Goal: Communication & Community: Answer question/provide support

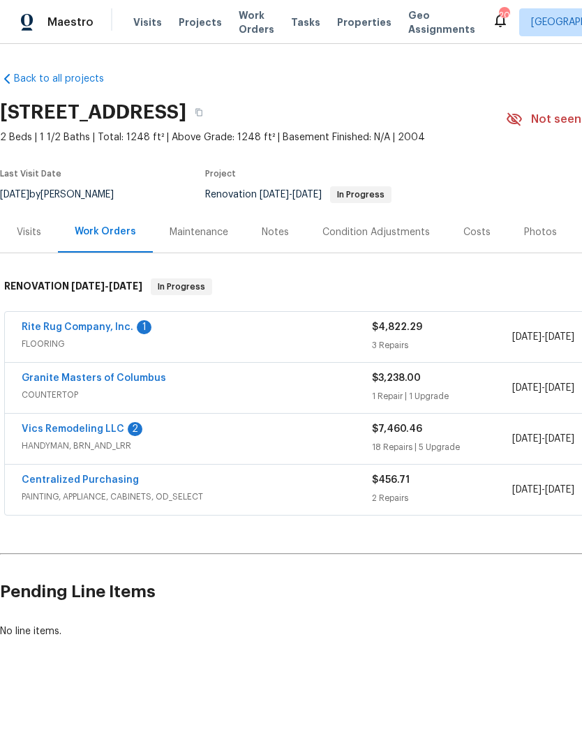
click at [46, 324] on link "Rite Rug Company, Inc." at bounding box center [78, 327] width 112 height 10
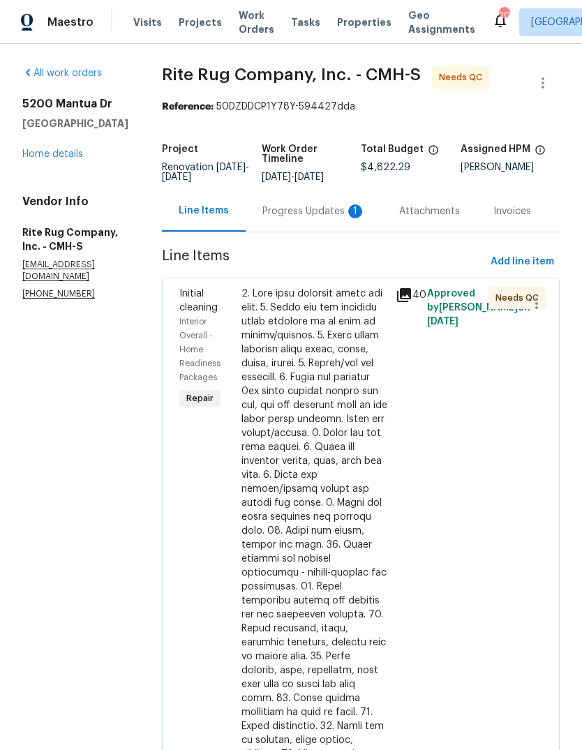
click at [334, 218] on div "Progress Updates 1" at bounding box center [313, 211] width 103 height 14
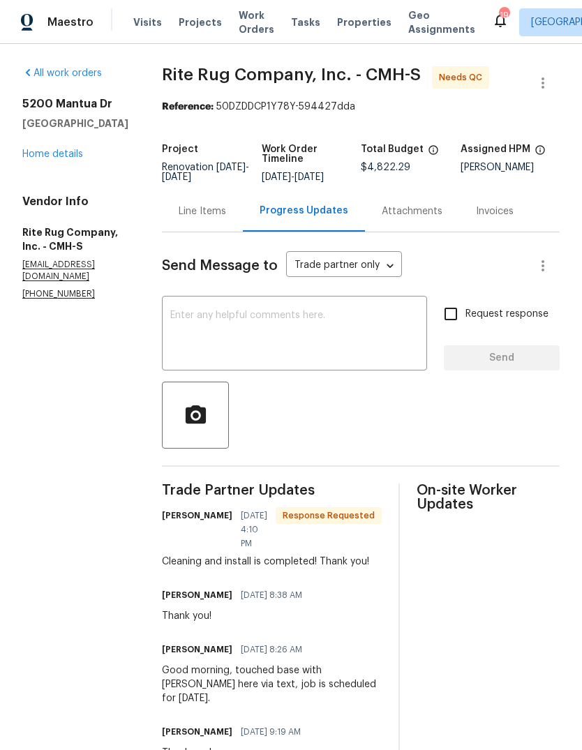
click at [226, 215] on div "Line Items" at bounding box center [202, 211] width 47 height 14
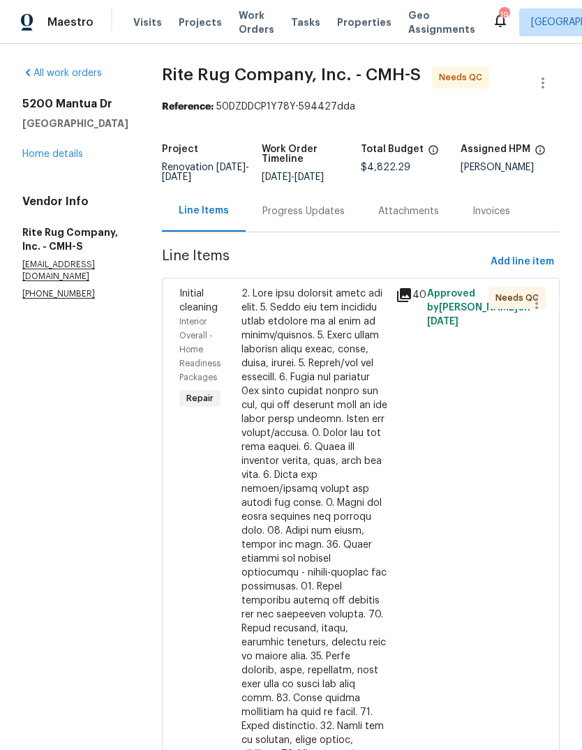
click at [298, 421] on div at bounding box center [314, 622] width 147 height 670
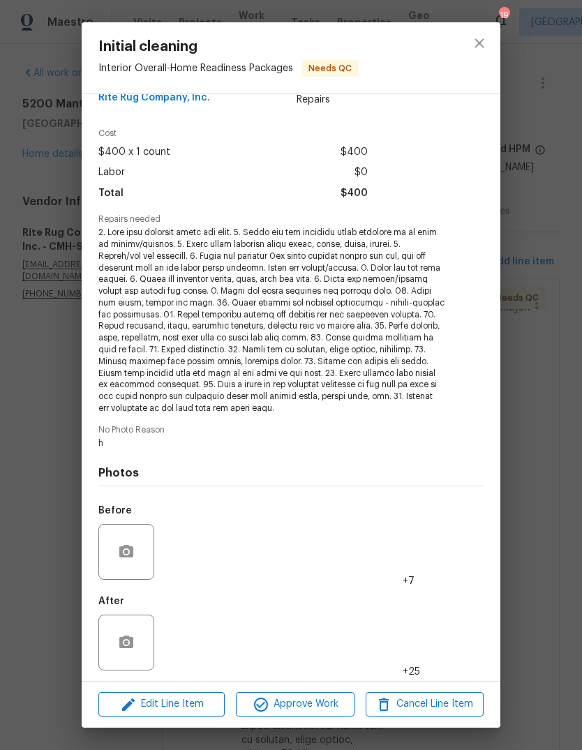
scroll to position [29, 0]
click at [190, 641] on img at bounding box center [188, 643] width 56 height 56
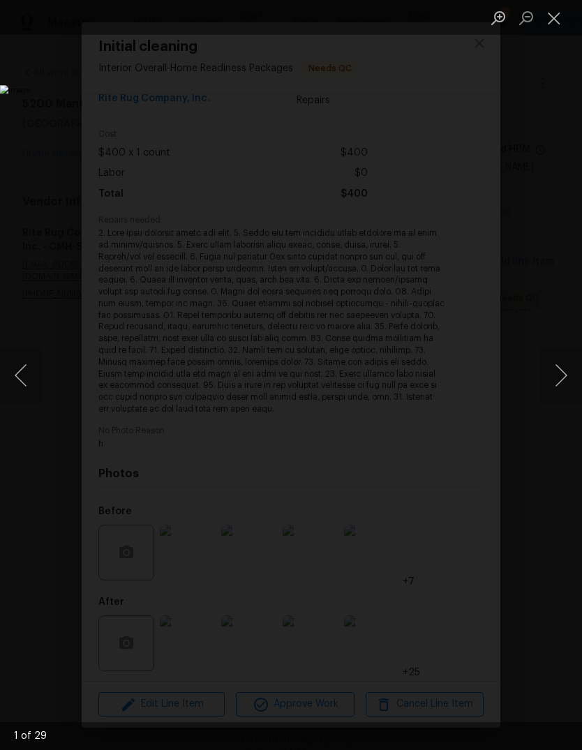
click at [555, 376] on button "Next image" at bounding box center [561, 375] width 42 height 56
click at [28, 380] on button "Previous image" at bounding box center [21, 375] width 42 height 56
click at [554, 380] on button "Next image" at bounding box center [561, 375] width 42 height 56
click at [559, 378] on button "Next image" at bounding box center [561, 375] width 42 height 56
click at [557, 379] on button "Next image" at bounding box center [561, 375] width 42 height 56
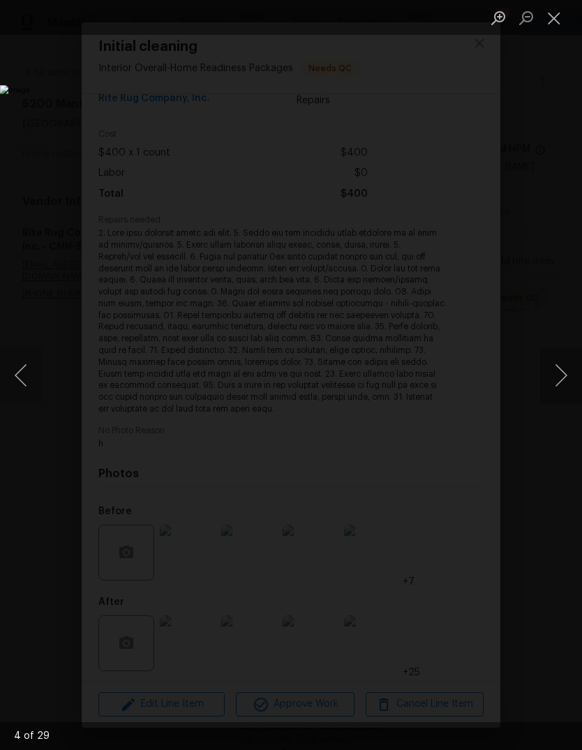
click at [563, 379] on button "Next image" at bounding box center [561, 375] width 42 height 56
click at [558, 380] on button "Next image" at bounding box center [561, 375] width 42 height 56
click at [560, 380] on button "Next image" at bounding box center [561, 375] width 42 height 56
click at [554, 17] on button "Close lightbox" at bounding box center [554, 18] width 28 height 24
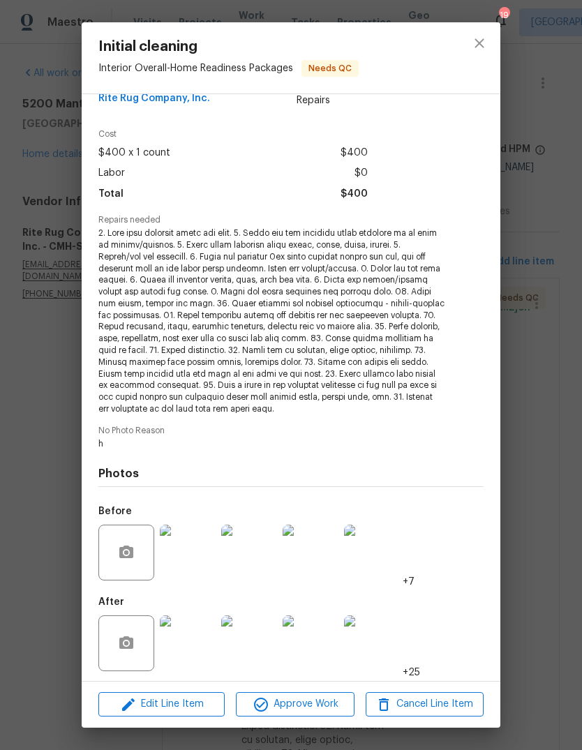
click at [539, 310] on div "Initial cleaning Interior Overall - Home Readiness Packages Needs QC Vendor Rit…" at bounding box center [291, 375] width 582 height 750
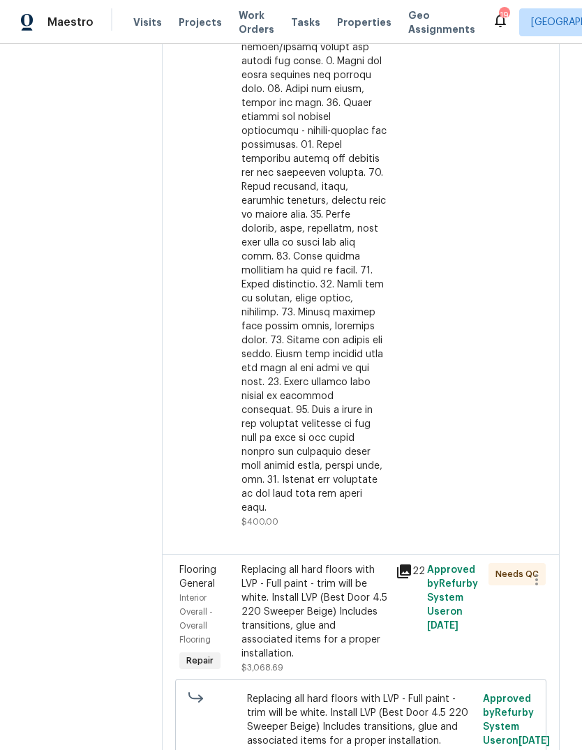
scroll to position [499, 0]
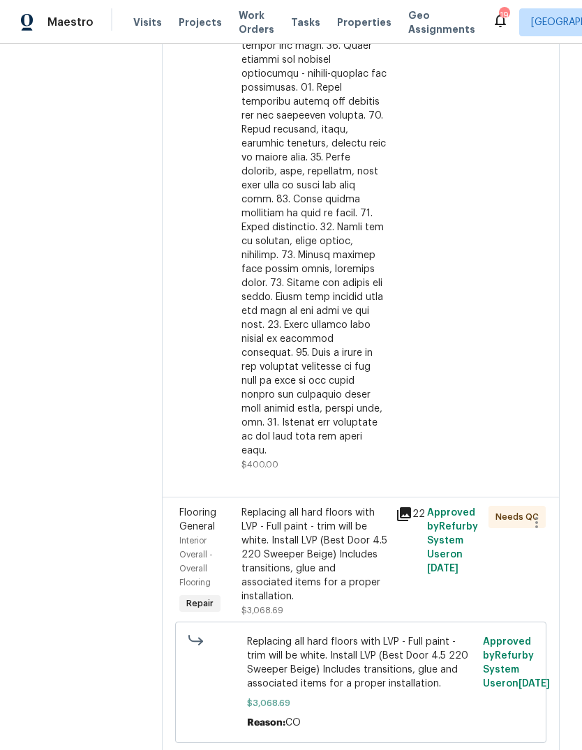
click at [304, 337] on div at bounding box center [314, 123] width 147 height 670
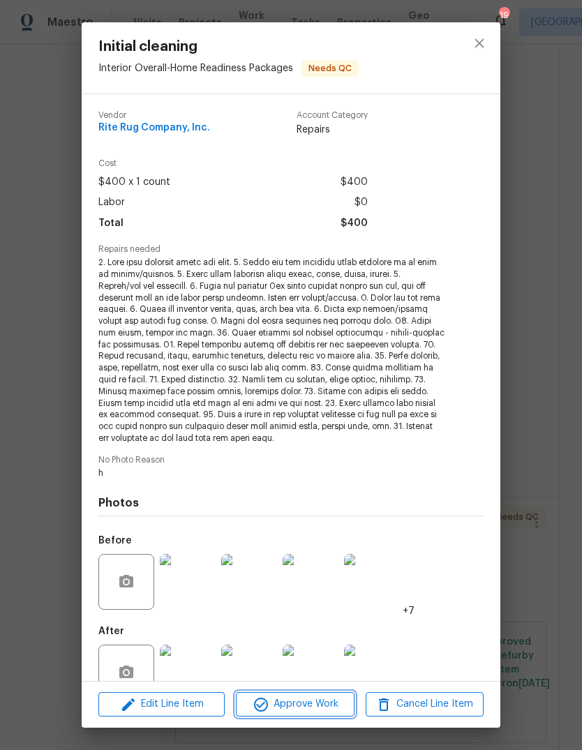
click at [287, 708] on span "Approve Work" at bounding box center [295, 704] width 110 height 17
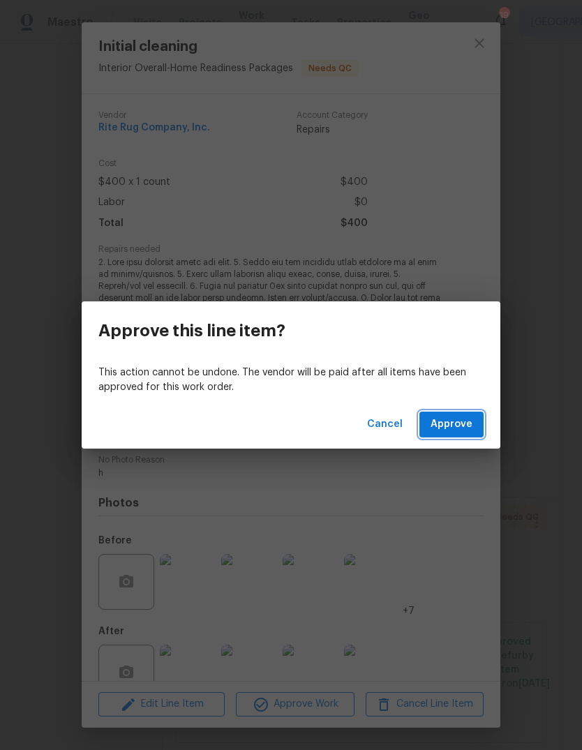
click at [456, 435] on button "Approve" at bounding box center [451, 425] width 64 height 26
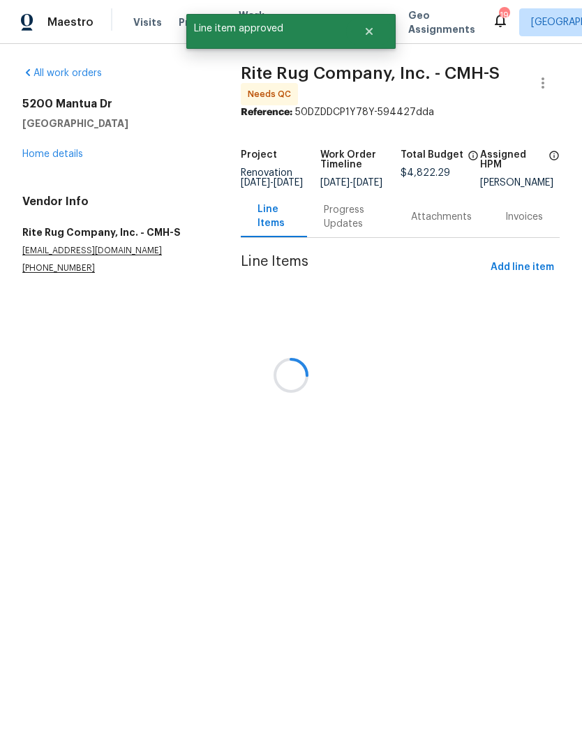
scroll to position [0, 0]
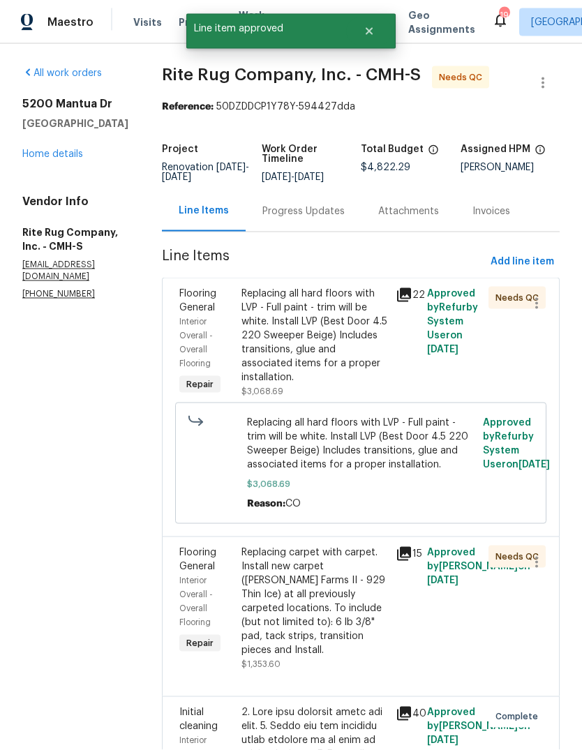
click at [301, 351] on div "Replacing all hard floors with LVP - Full paint - trim will be white. Install L…" at bounding box center [314, 336] width 147 height 98
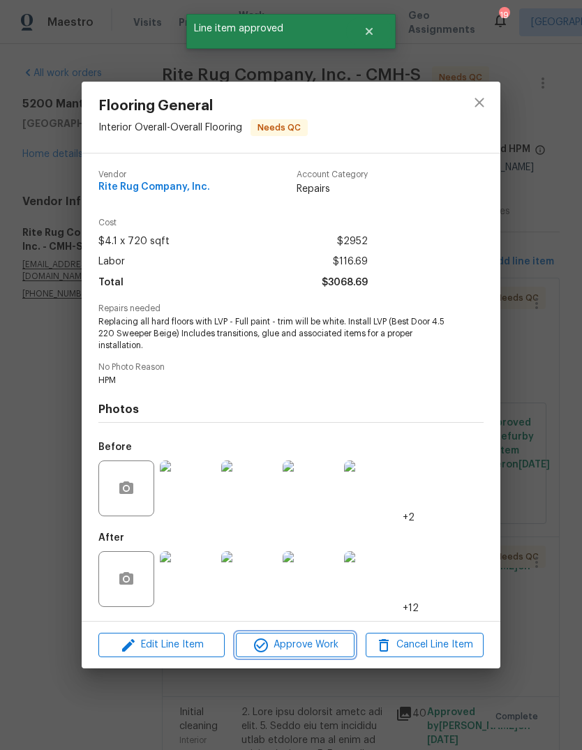
click at [287, 648] on span "Approve Work" at bounding box center [295, 644] width 110 height 17
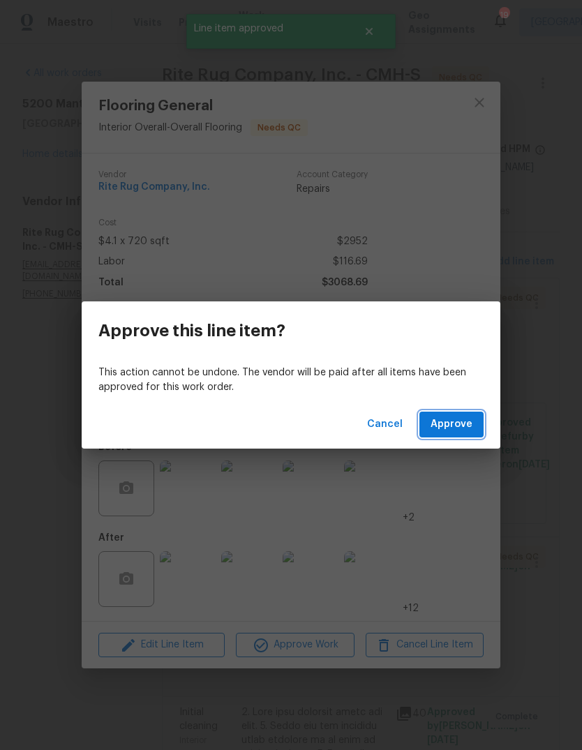
click at [463, 435] on button "Approve" at bounding box center [451, 425] width 64 height 26
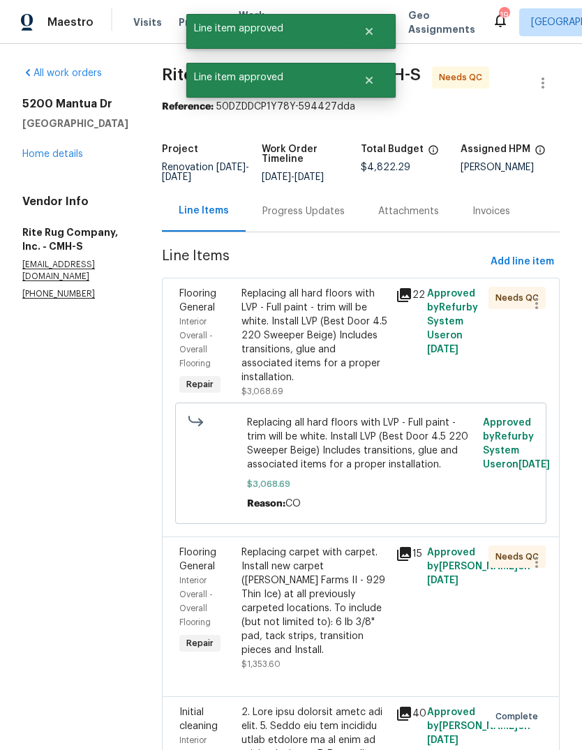
scroll to position [0, 0]
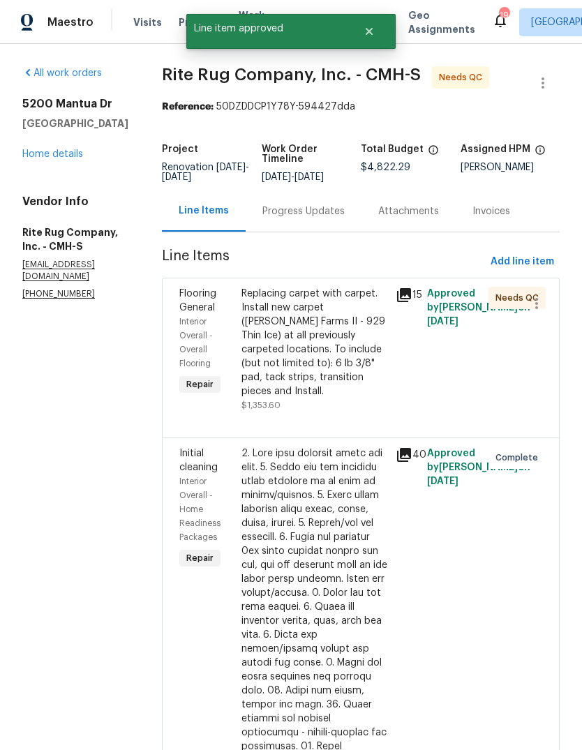
click at [299, 345] on div "Replacing carpet with carpet. Install new carpet ([PERSON_NAME] Farms II - 929 …" at bounding box center [314, 343] width 147 height 112
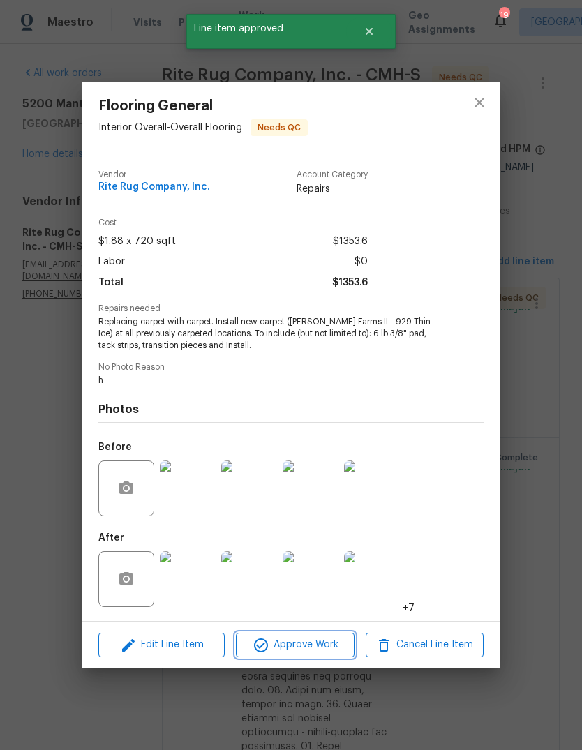
click at [271, 643] on span "Approve Work" at bounding box center [295, 644] width 110 height 17
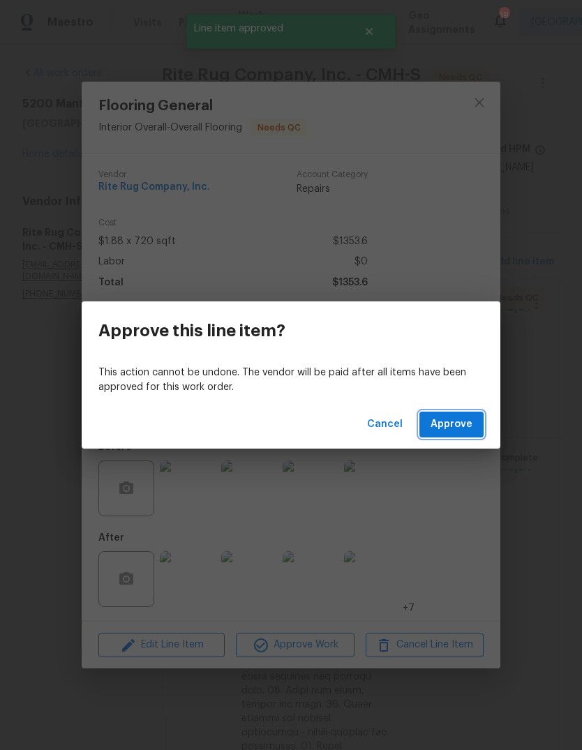
click at [471, 427] on span "Approve" at bounding box center [451, 424] width 42 height 17
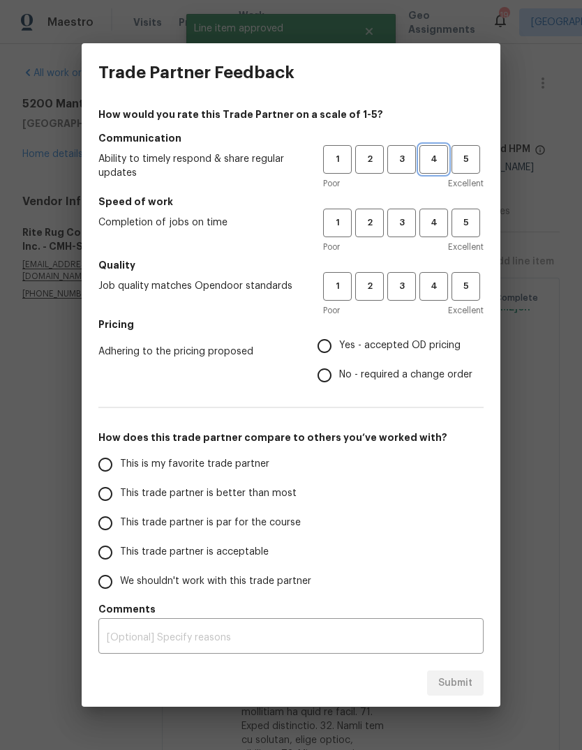
click at [433, 158] on span "4" at bounding box center [434, 159] width 26 height 16
click at [430, 223] on span "4" at bounding box center [434, 223] width 26 height 16
click at [397, 290] on span "3" at bounding box center [402, 286] width 26 height 16
click at [324, 384] on input "No - required a change order" at bounding box center [324, 375] width 29 height 29
radio input "true"
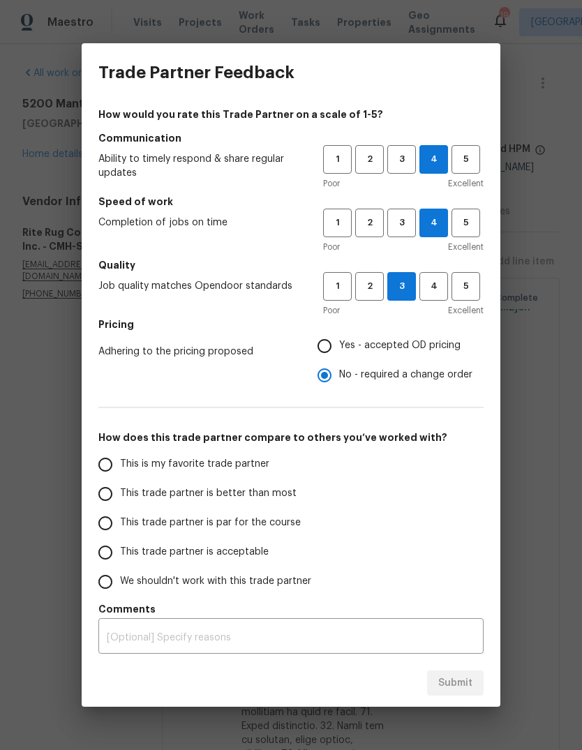
click at [317, 345] on input "Yes - accepted OD pricing" at bounding box center [324, 345] width 29 height 29
radio input "true"
click at [108, 527] on input "This trade partner is par for the course" at bounding box center [105, 523] width 29 height 29
click at [463, 676] on span "Submit" at bounding box center [455, 683] width 34 height 17
radio input "true"
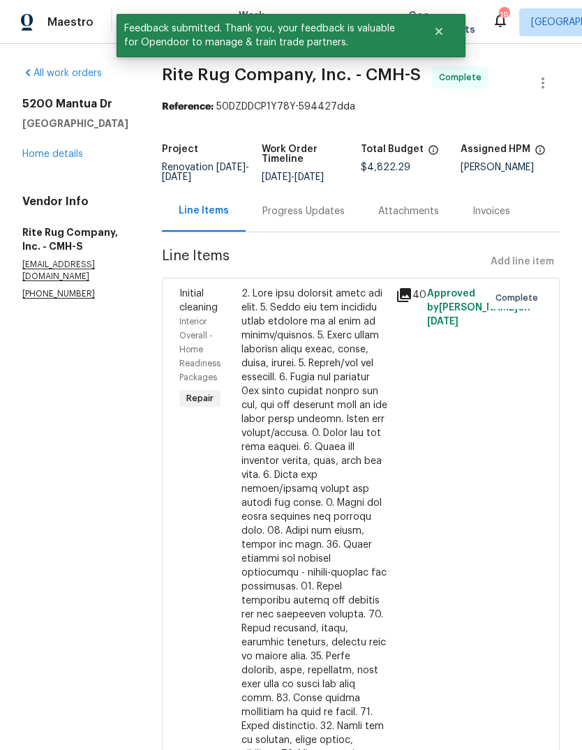
click at [54, 154] on div "[STREET_ADDRESS] Home details" at bounding box center [75, 129] width 106 height 64
click at [43, 159] on link "Home details" at bounding box center [52, 154] width 61 height 10
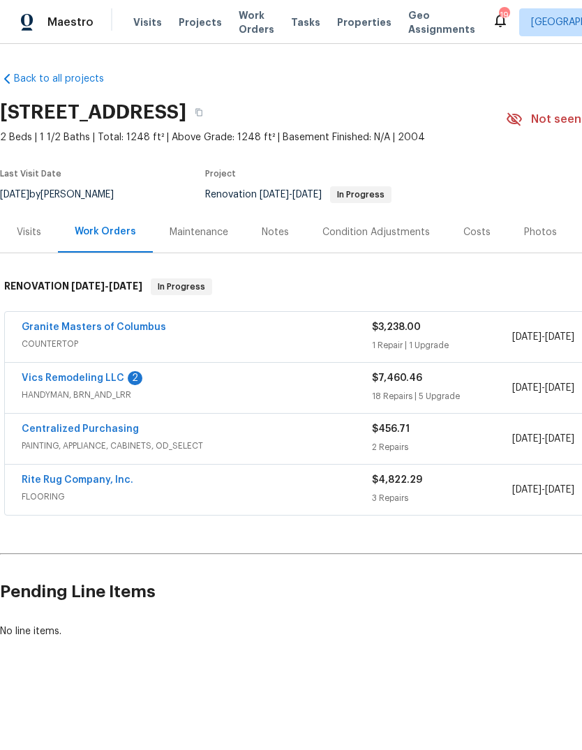
click at [60, 379] on link "Vics Remodeling LLC" at bounding box center [73, 378] width 103 height 10
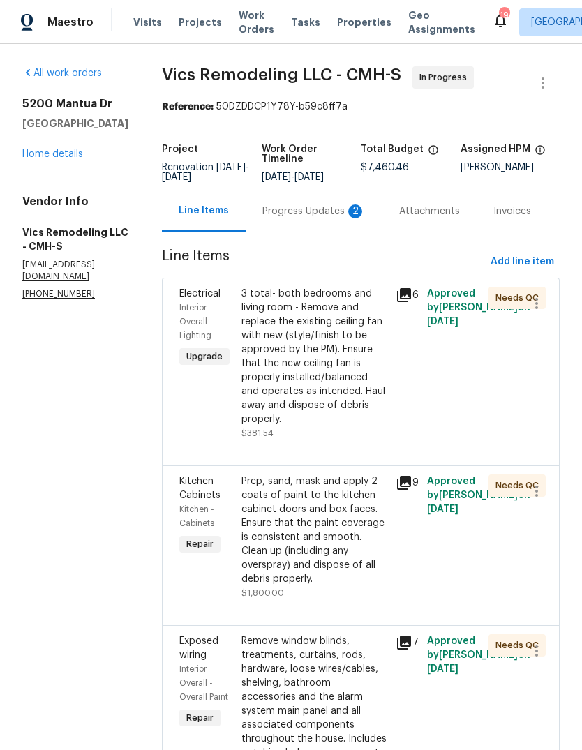
click at [298, 213] on div "Progress Updates 2" at bounding box center [313, 211] width 103 height 14
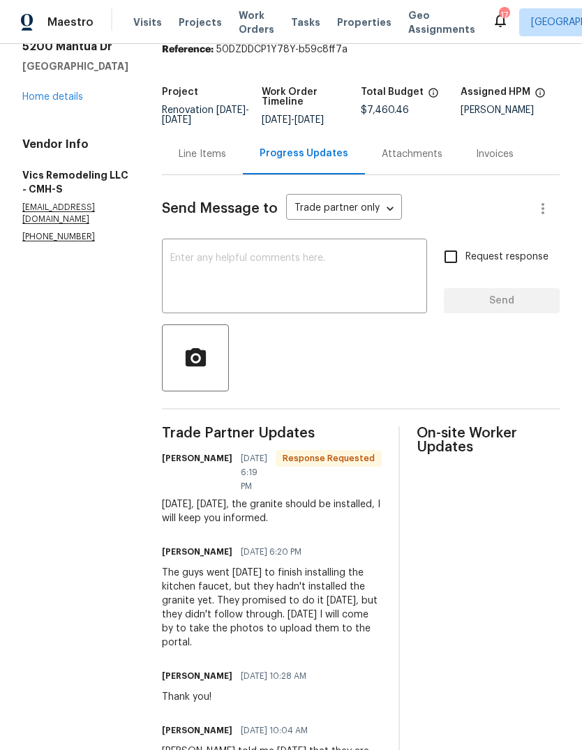
scroll to position [58, 0]
click at [46, 101] on link "Home details" at bounding box center [52, 96] width 61 height 10
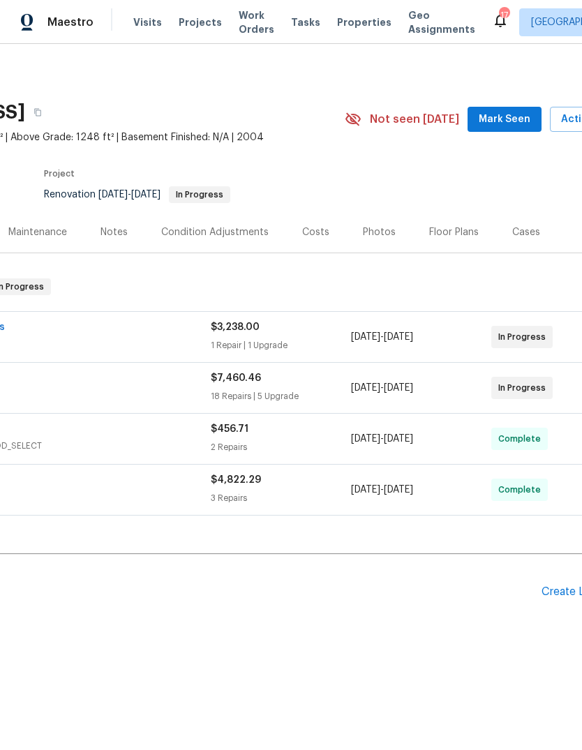
scroll to position [0, 16]
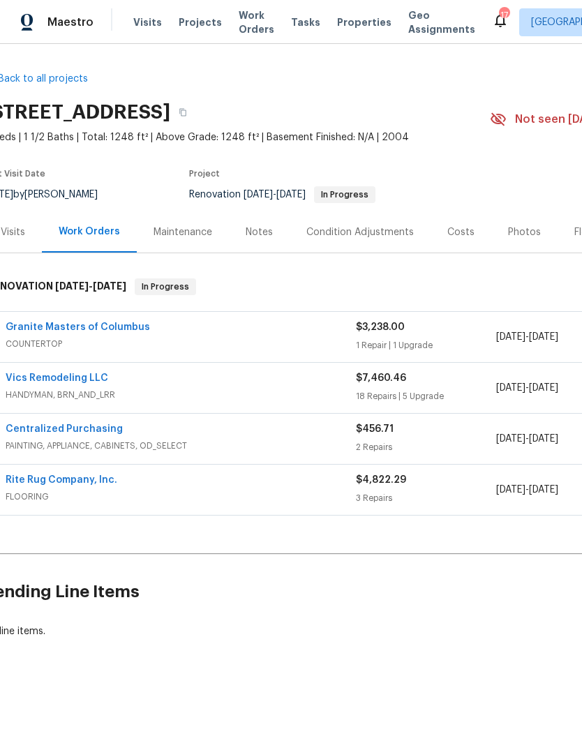
click at [50, 324] on link "Granite Masters of Columbus" at bounding box center [78, 327] width 144 height 10
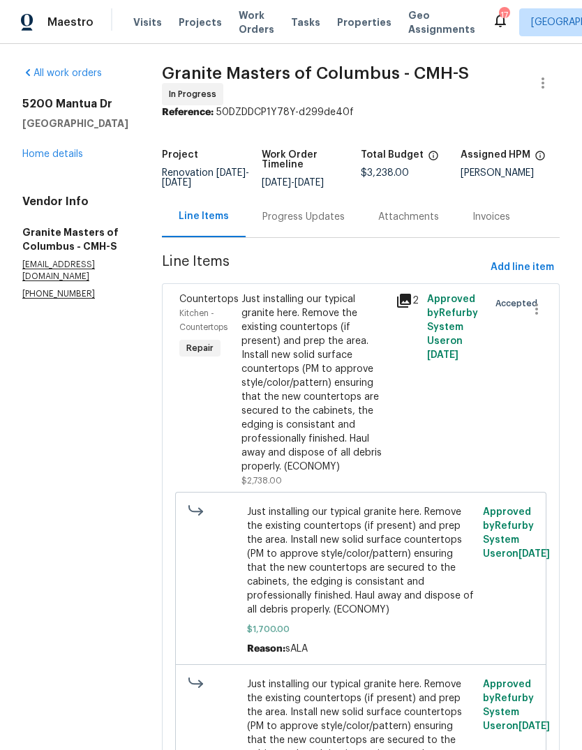
click at [305, 224] on div "Progress Updates" at bounding box center [303, 217] width 82 height 14
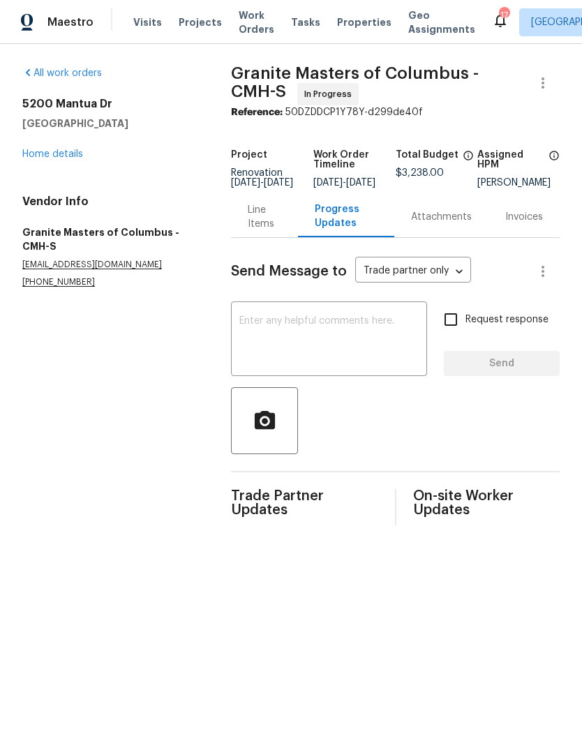
click at [255, 342] on textarea at bounding box center [328, 340] width 179 height 49
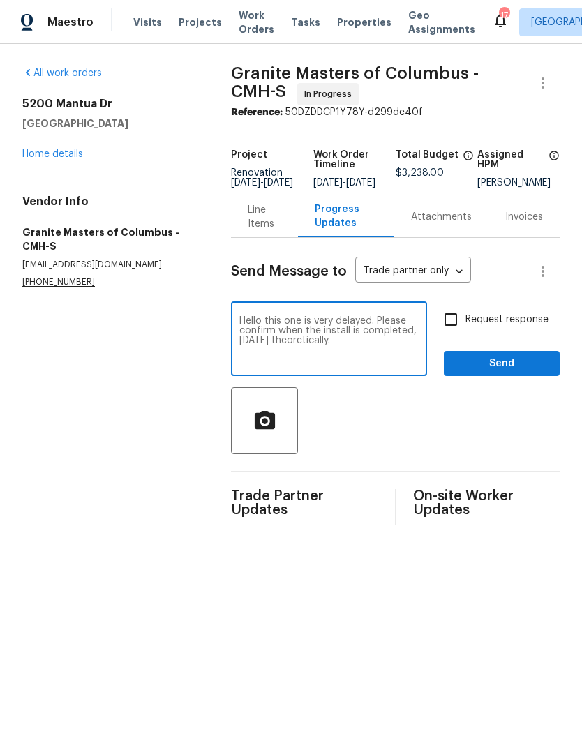
type textarea "Hello this one is very delayed. Please confirm when the install is completed, […"
click at [452, 331] on input "Request response" at bounding box center [450, 319] width 29 height 29
checkbox input "true"
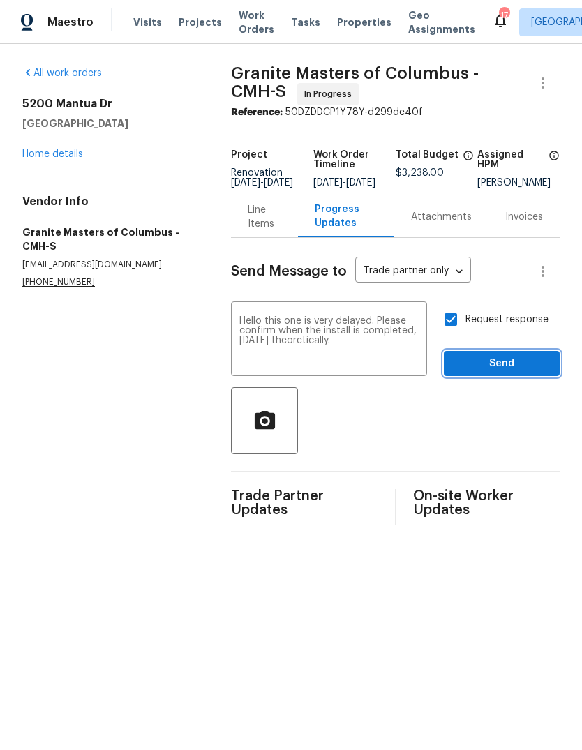
click at [493, 373] on span "Send" at bounding box center [501, 363] width 93 height 17
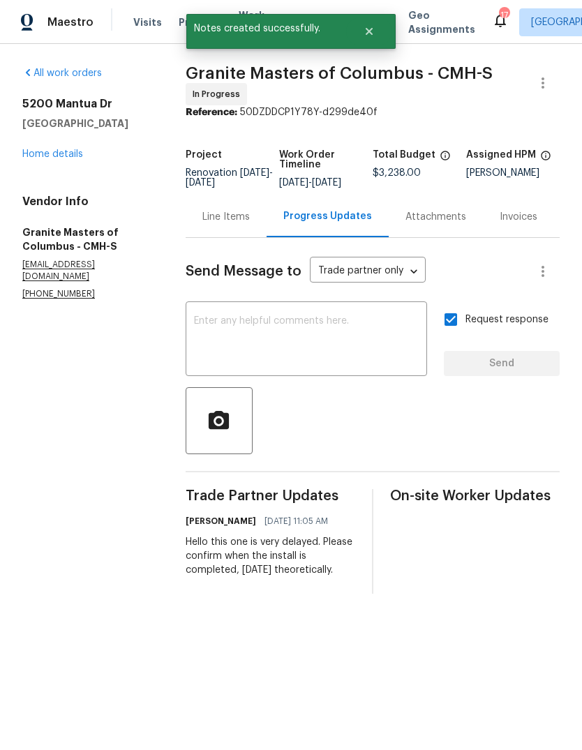
click at [38, 156] on div "[STREET_ADDRESS] Home details" at bounding box center [87, 129] width 130 height 64
click at [38, 159] on link "Home details" at bounding box center [52, 154] width 61 height 10
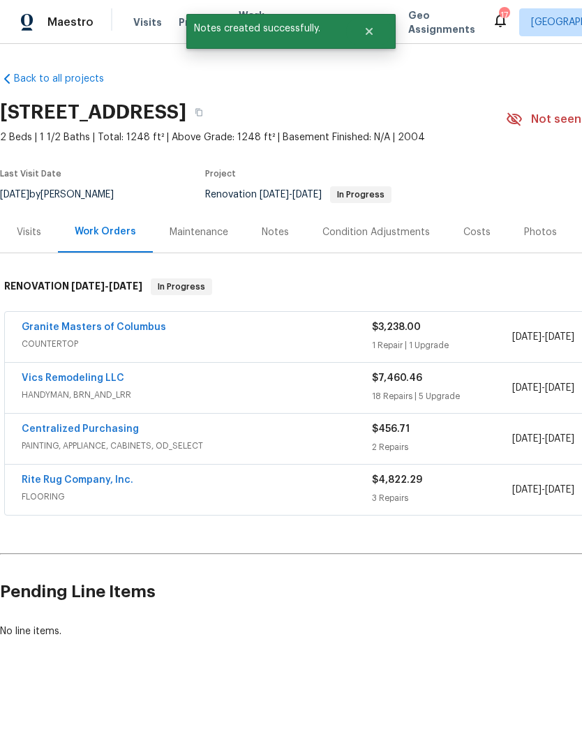
click at [43, 377] on link "Vics Remodeling LLC" at bounding box center [73, 378] width 103 height 10
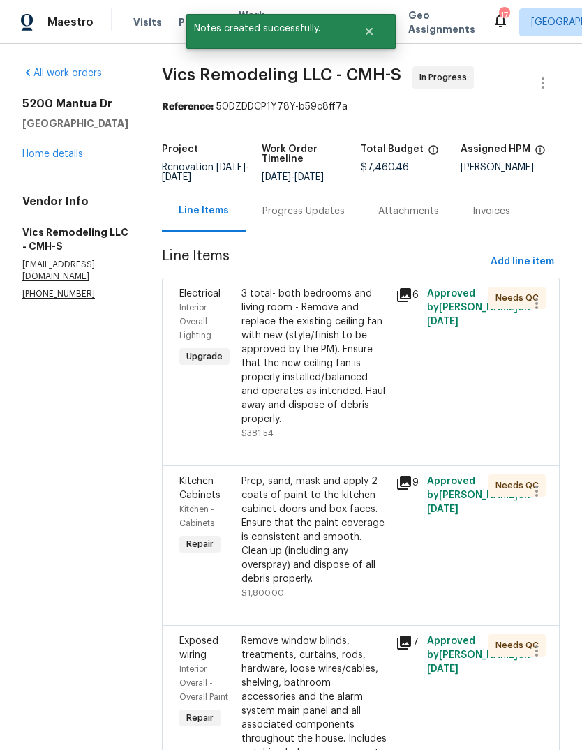
click at [283, 213] on div "Progress Updates" at bounding box center [303, 211] width 82 height 14
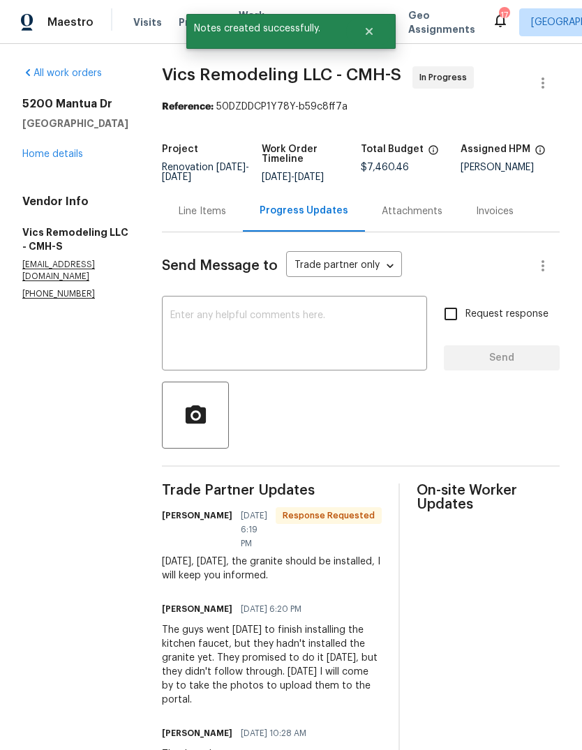
click at [271, 346] on textarea at bounding box center [294, 334] width 248 height 49
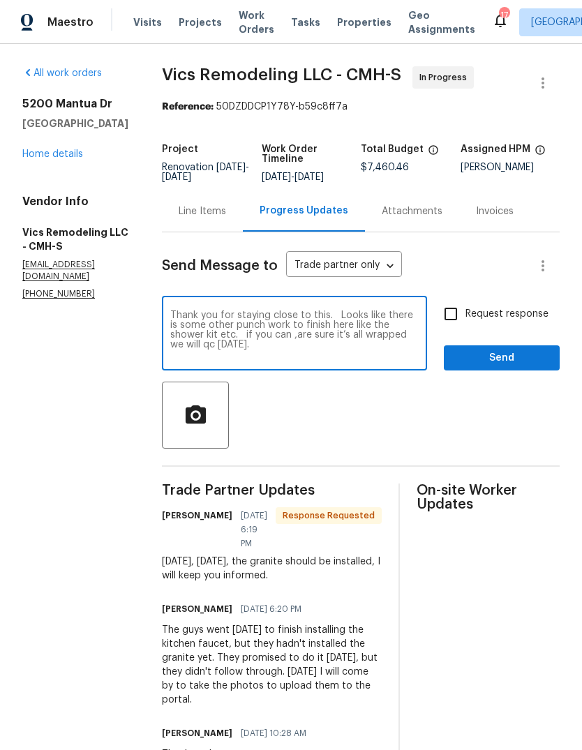
type textarea "Thank you for staying close to this. Looks like there is some other punch work …"
click at [458, 314] on input "Request response" at bounding box center [450, 313] width 29 height 29
checkbox input "true"
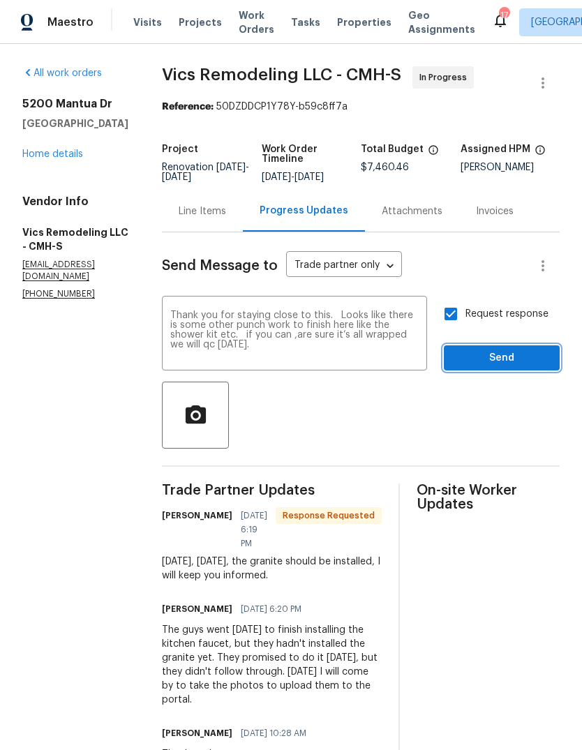
click at [491, 357] on span "Send" at bounding box center [501, 358] width 93 height 17
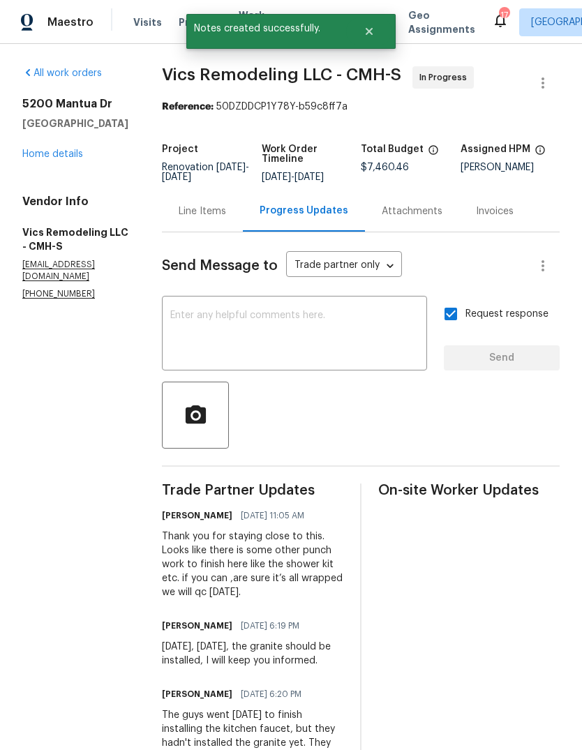
click at [43, 159] on link "Home details" at bounding box center [52, 154] width 61 height 10
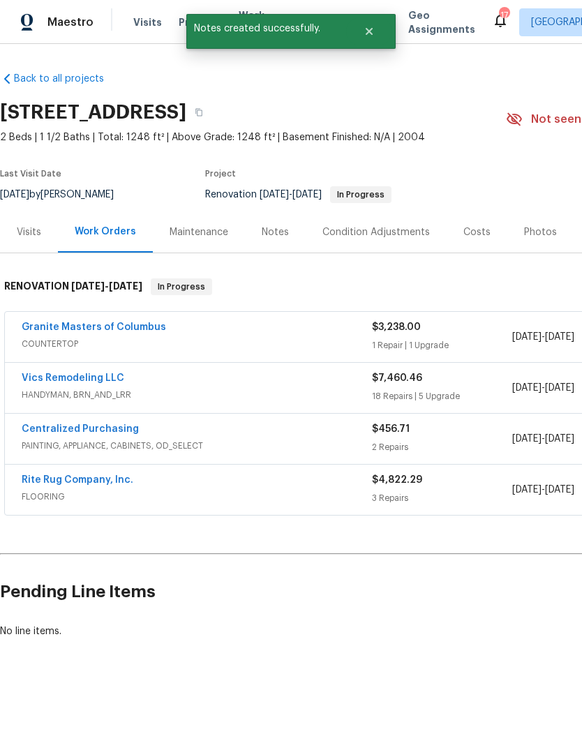
click at [147, 24] on span "Visits" at bounding box center [147, 22] width 29 height 14
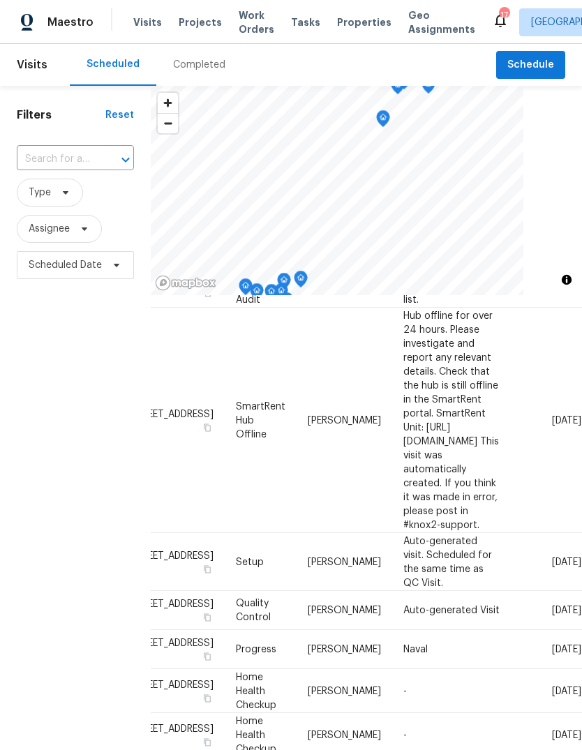
scroll to position [256, 132]
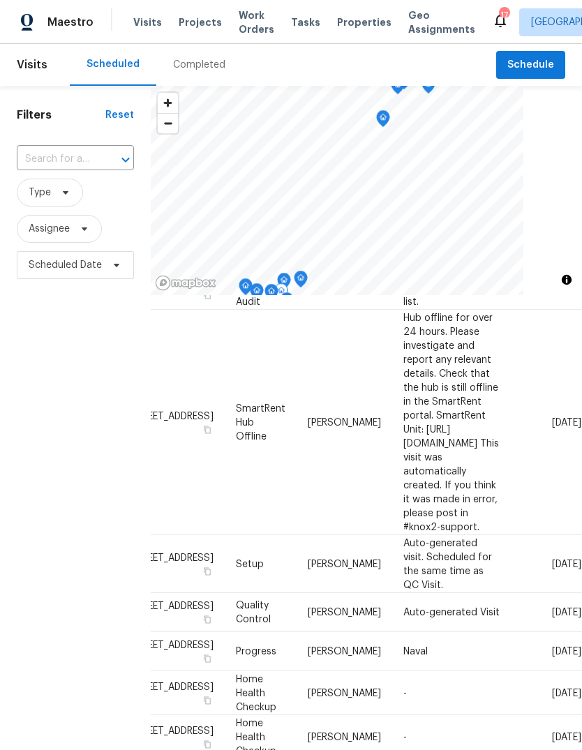
click at [0, 0] on icon at bounding box center [0, 0] width 0 height 0
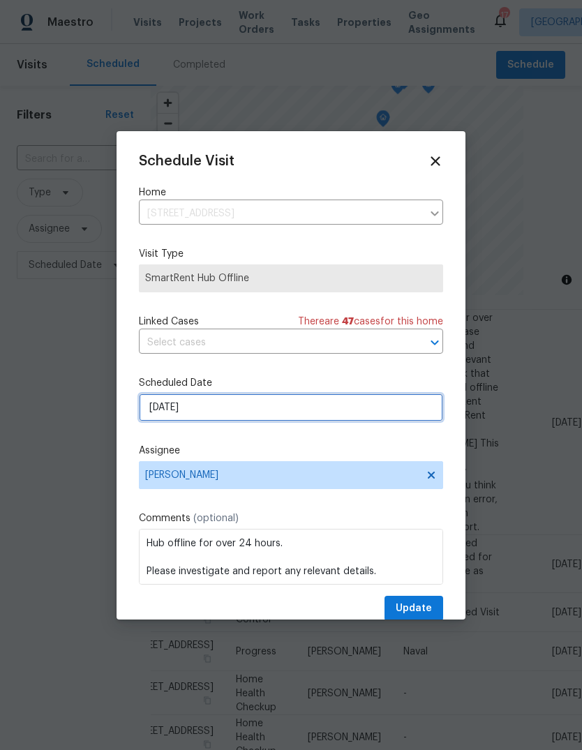
click at [163, 412] on input "[DATE]" at bounding box center [291, 408] width 304 height 28
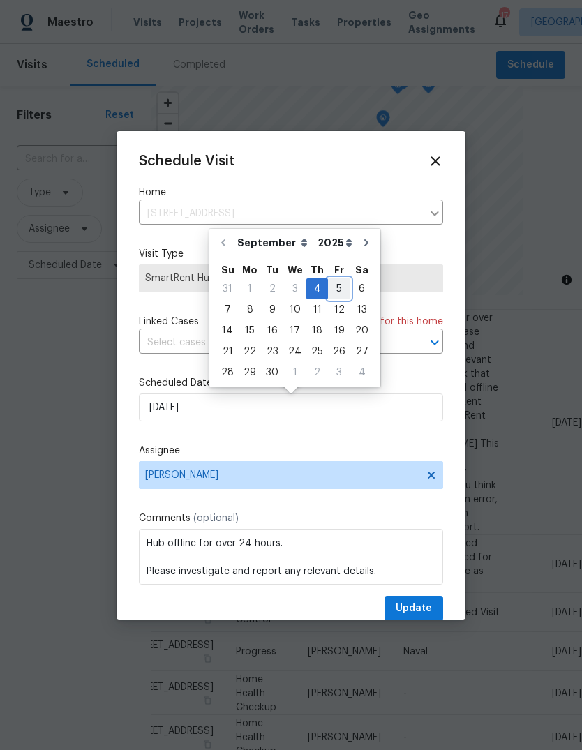
click at [334, 288] on div "5" at bounding box center [339, 289] width 22 height 20
type input "[DATE]"
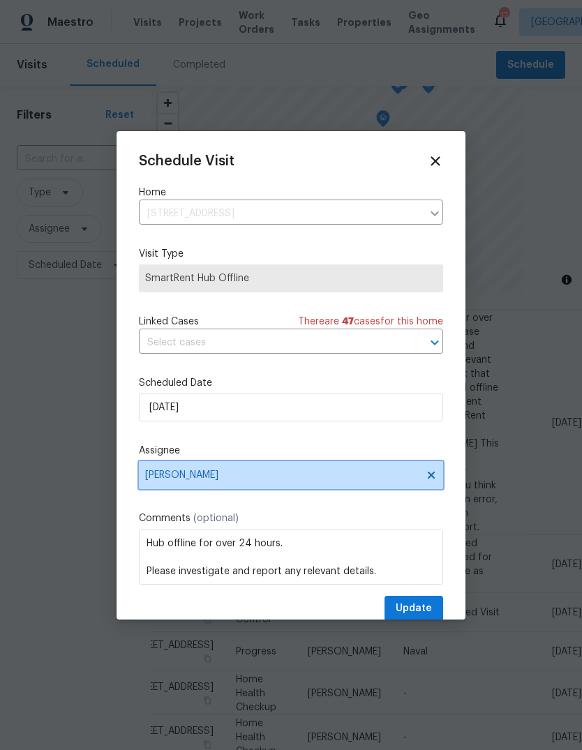
click at [172, 481] on span "[PERSON_NAME]" at bounding box center [281, 475] width 273 height 11
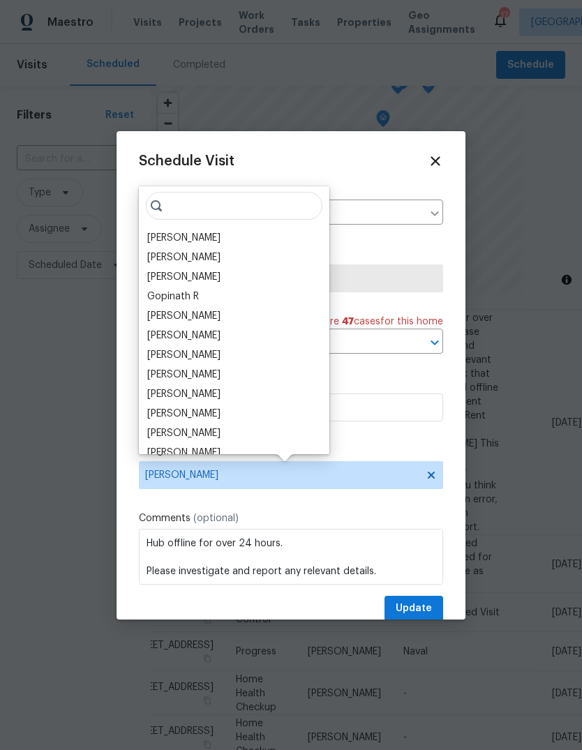
click at [165, 376] on div "[PERSON_NAME]" at bounding box center [183, 375] width 73 height 14
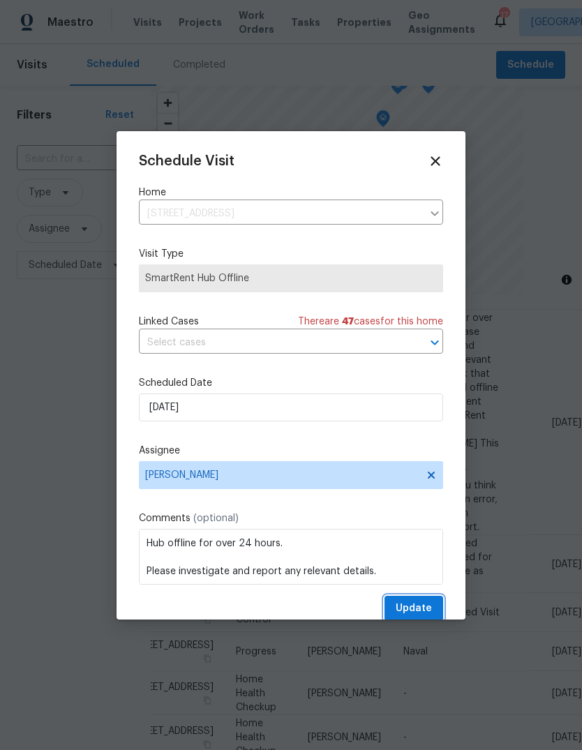
click at [428, 606] on span "Update" at bounding box center [414, 608] width 36 height 17
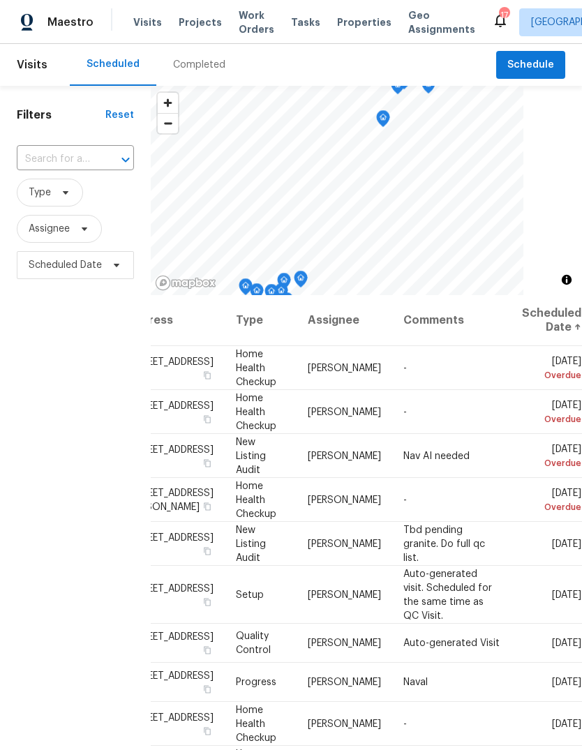
scroll to position [0, 134]
click at [59, 156] on input "text" at bounding box center [56, 160] width 78 height 22
type input "mantua"
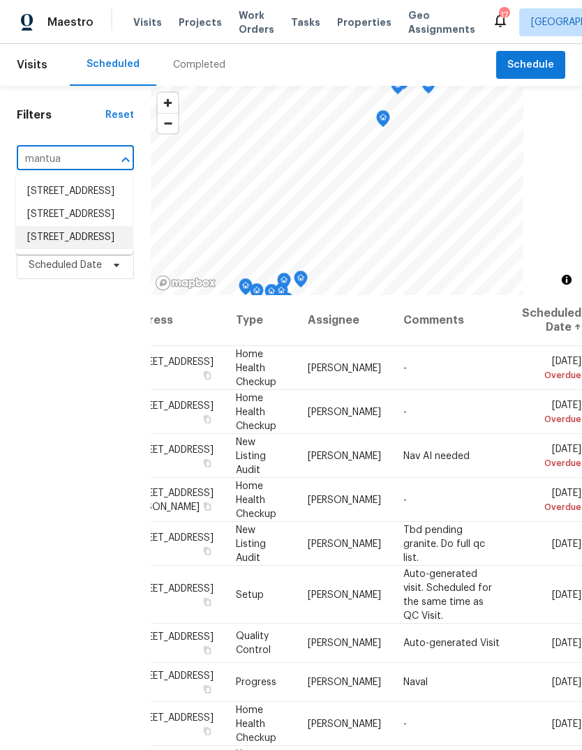
click at [50, 249] on li "[STREET_ADDRESS]" at bounding box center [74, 237] width 117 height 23
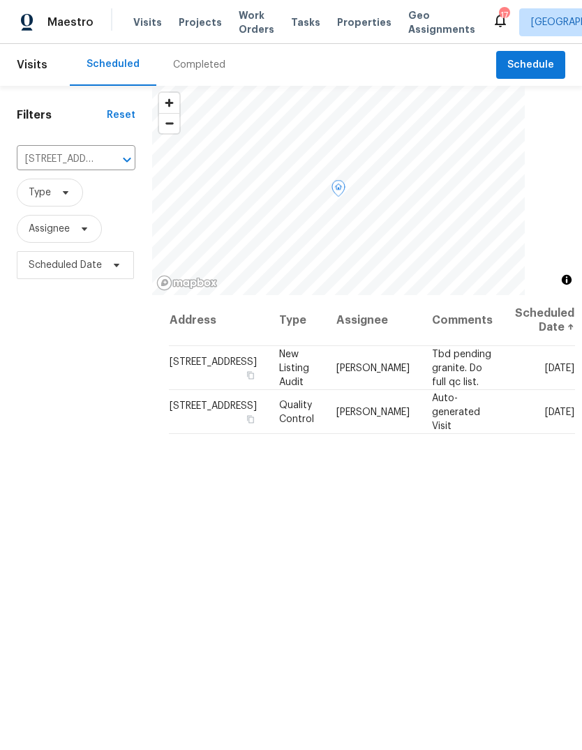
click at [193, 410] on span "[STREET_ADDRESS]" at bounding box center [213, 405] width 87 height 10
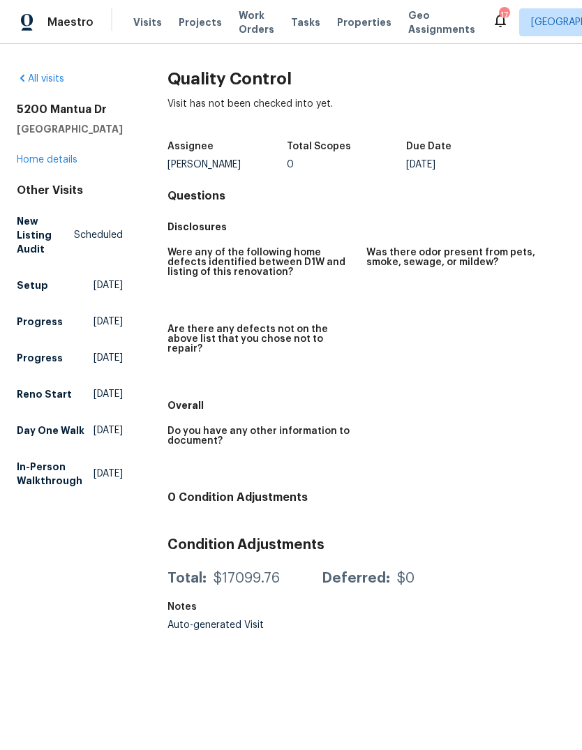
click at [46, 165] on link "Home details" at bounding box center [47, 160] width 61 height 10
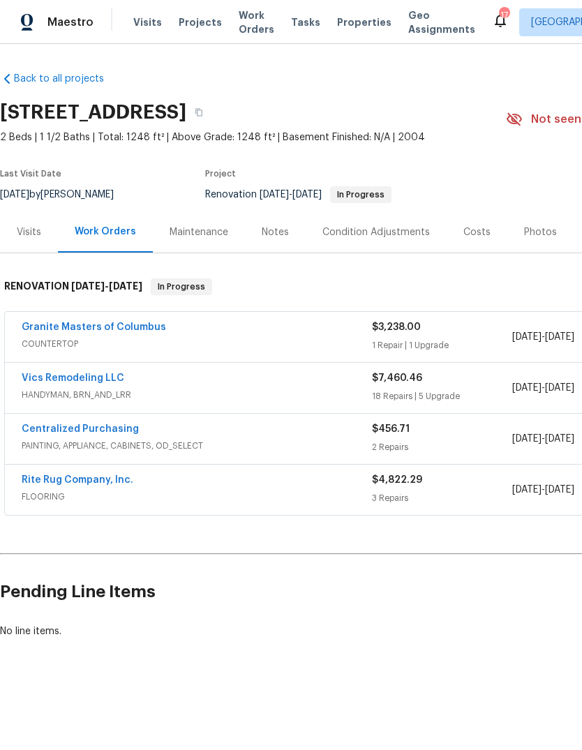
click at [31, 239] on div "Visits" at bounding box center [29, 232] width 24 height 14
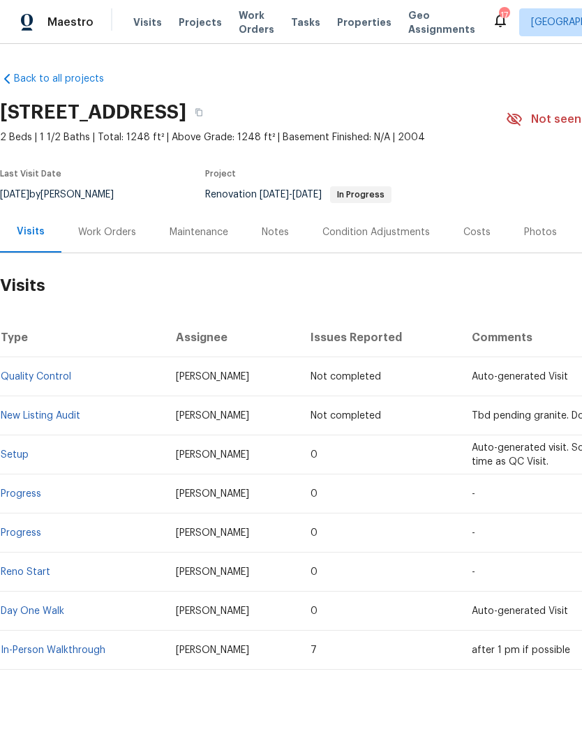
click at [21, 458] on link "Setup" at bounding box center [15, 455] width 28 height 10
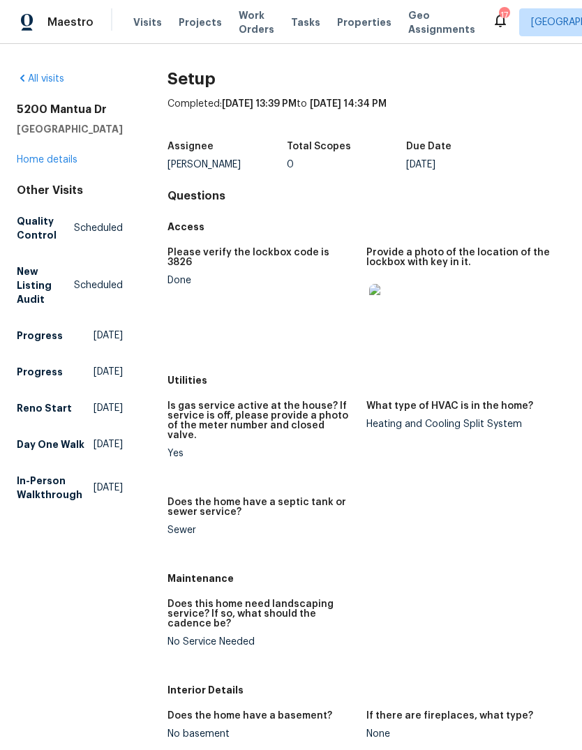
click at [388, 310] on img at bounding box center [391, 306] width 45 height 45
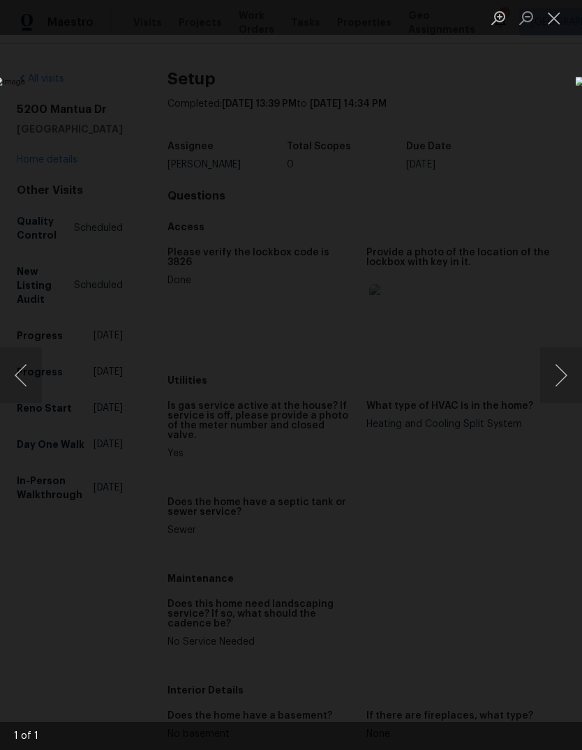
click at [560, 18] on button "Close lightbox" at bounding box center [554, 18] width 28 height 24
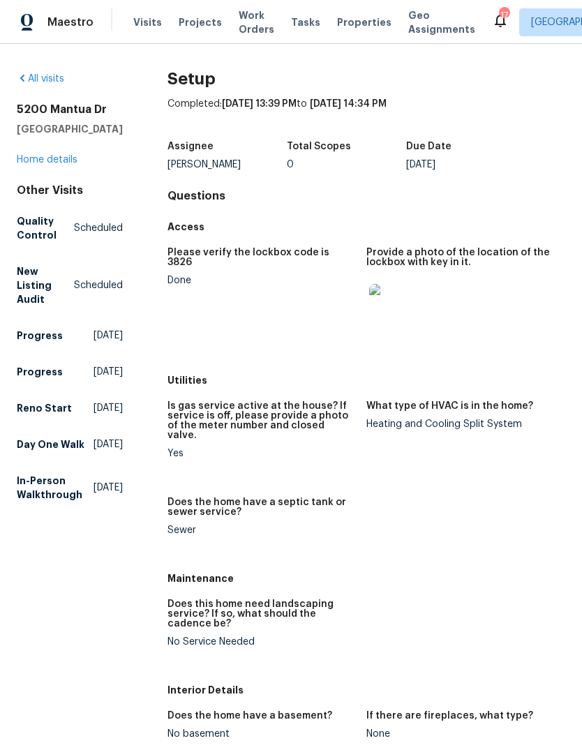
click at [41, 165] on link "Home details" at bounding box center [47, 160] width 61 height 10
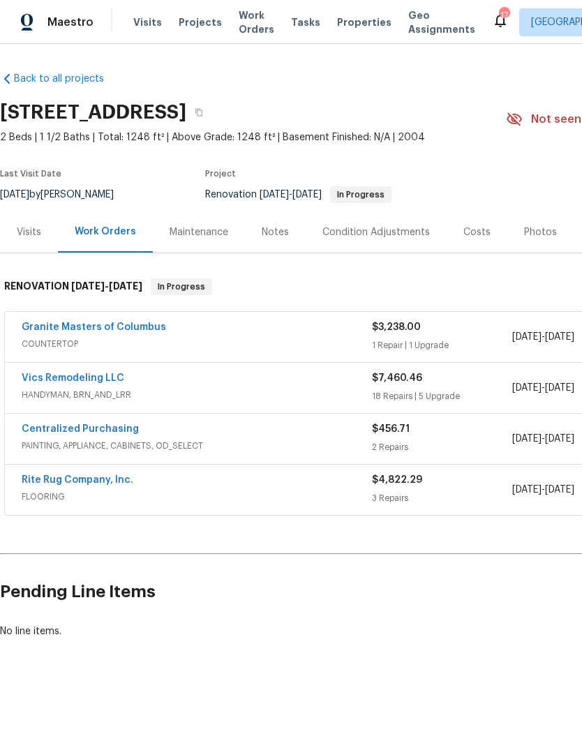
click at [291, 22] on span "Tasks" at bounding box center [305, 22] width 29 height 10
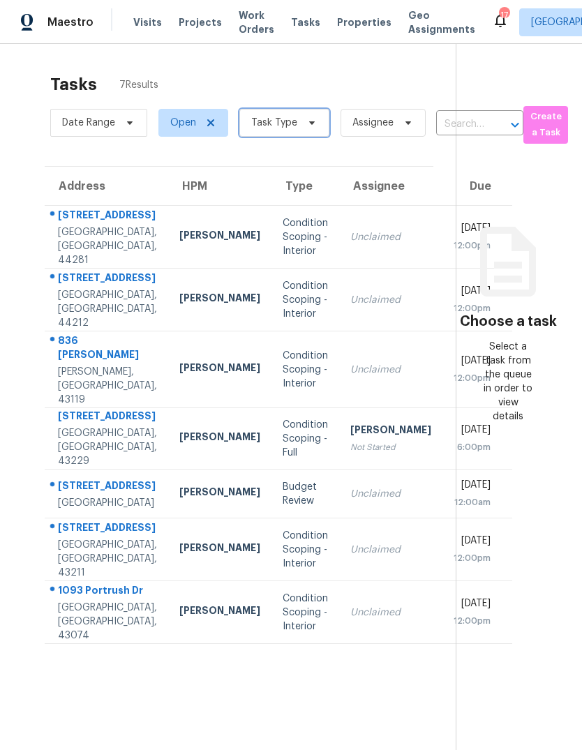
click at [279, 124] on span "Task Type" at bounding box center [274, 123] width 46 height 14
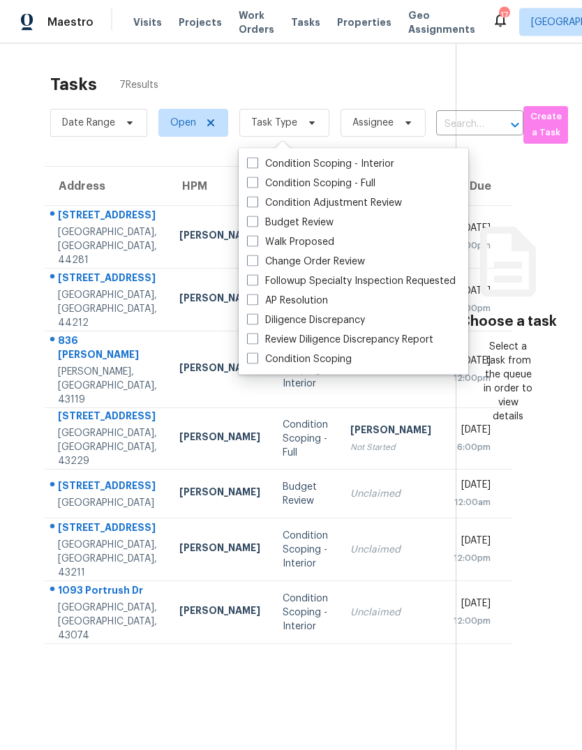
click at [257, 216] on span at bounding box center [252, 221] width 11 height 11
click at [256, 216] on input "Budget Review" at bounding box center [251, 220] width 9 height 9
checkbox input "true"
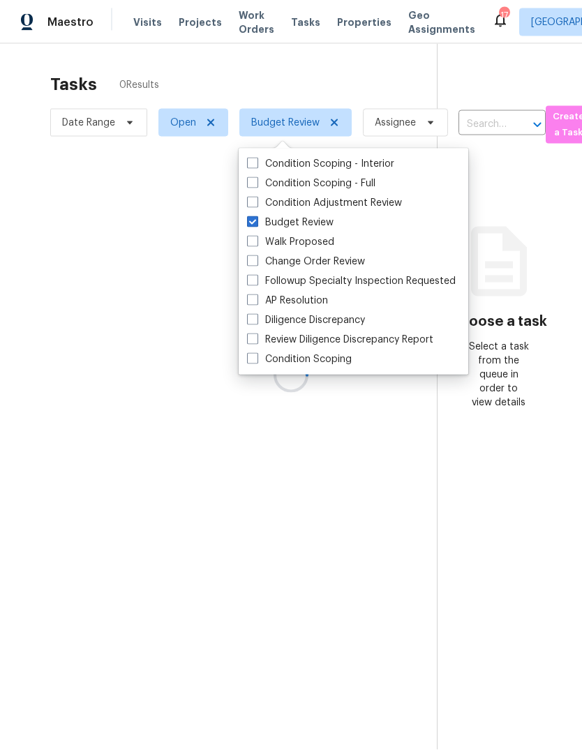
scroll to position [46, 0]
click at [29, 311] on section "Tasks 1 Results Date Range Open Budget Review Assignee ​ Create a Task Address …" at bounding box center [229, 430] width 414 height 728
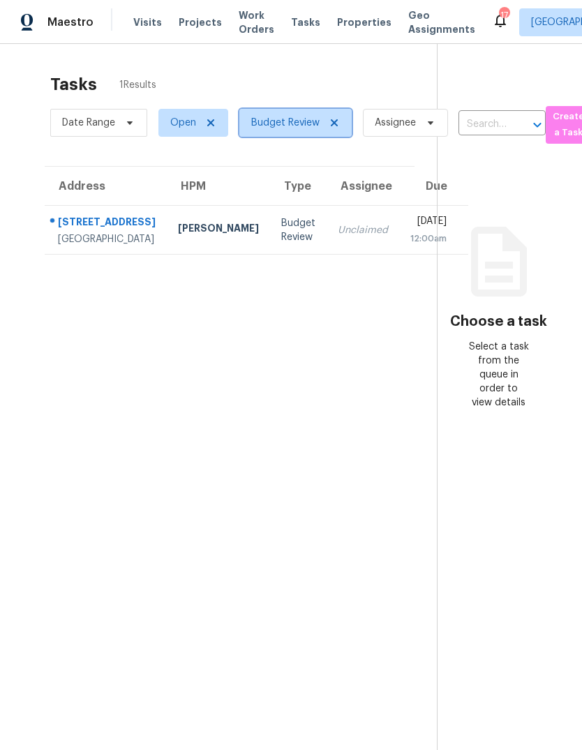
click at [294, 116] on span "Budget Review" at bounding box center [285, 123] width 68 height 14
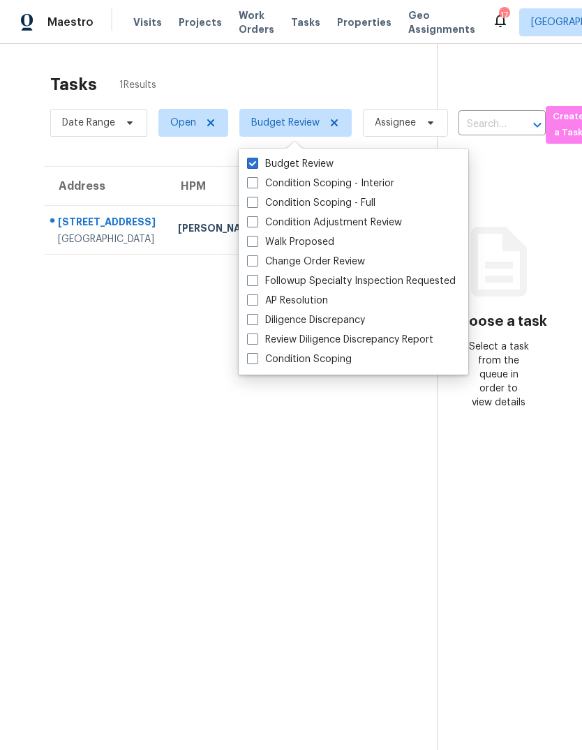
click at [259, 177] on label "Condition Scoping - Interior" at bounding box center [320, 184] width 147 height 14
click at [256, 177] on input "Condition Scoping - Interior" at bounding box center [251, 181] width 9 height 9
checkbox input "true"
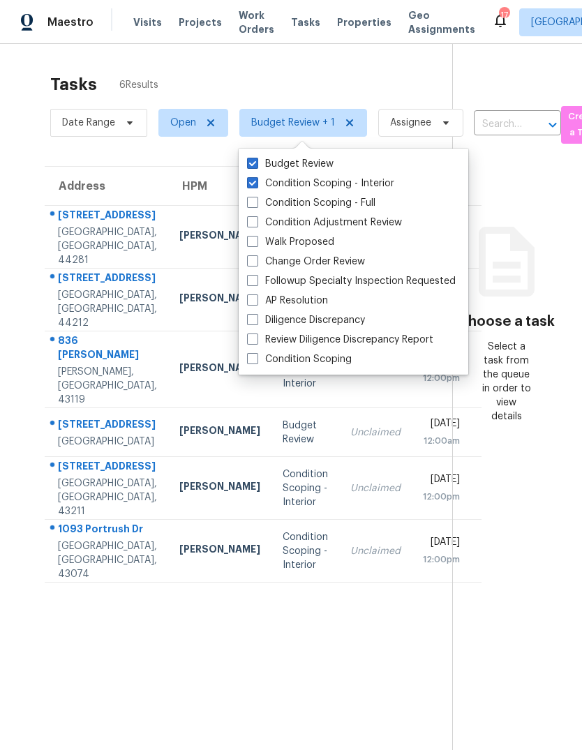
click at [29, 277] on div "Address HPM Type Assignee Due [STREET_ADDRESS][PERSON_NAME] [PERSON_NAME] Condi…" at bounding box center [237, 374] width 430 height 417
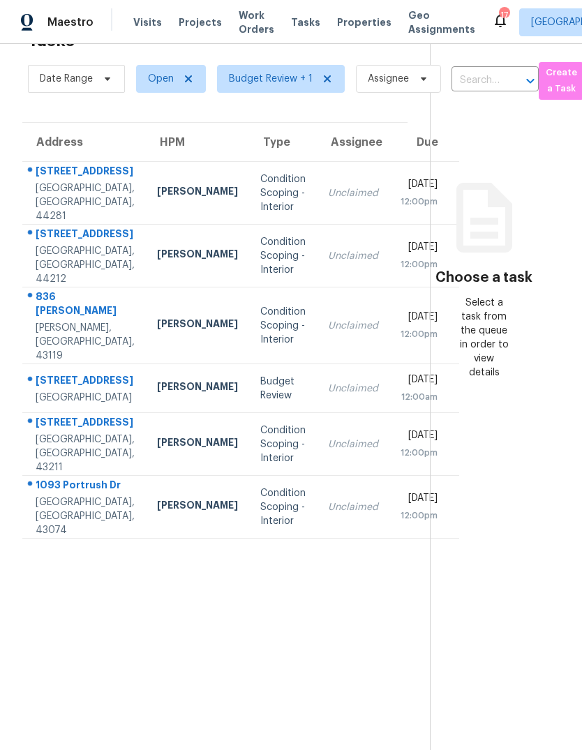
scroll to position [44, 22]
click at [275, 72] on span "Budget Review + 1" at bounding box center [272, 79] width 84 height 14
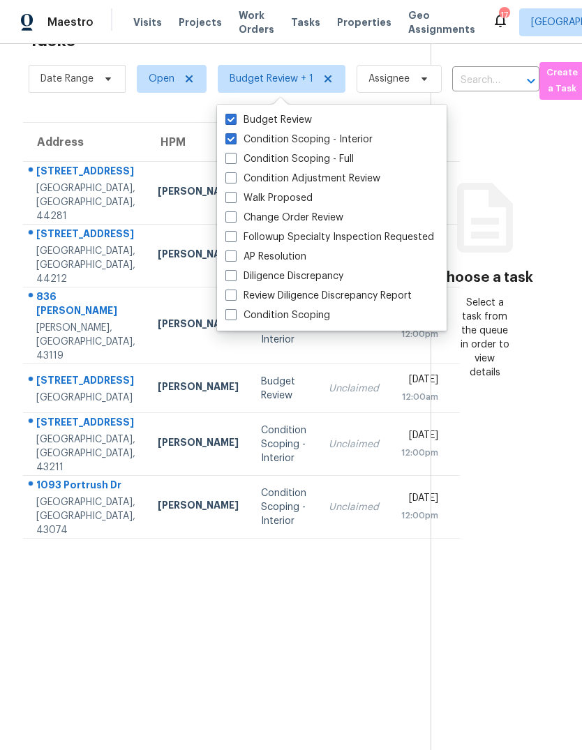
click at [242, 152] on label "Condition Scoping - Full" at bounding box center [289, 159] width 128 height 14
click at [234, 152] on input "Condition Scoping - Full" at bounding box center [229, 156] width 9 height 9
checkbox input "true"
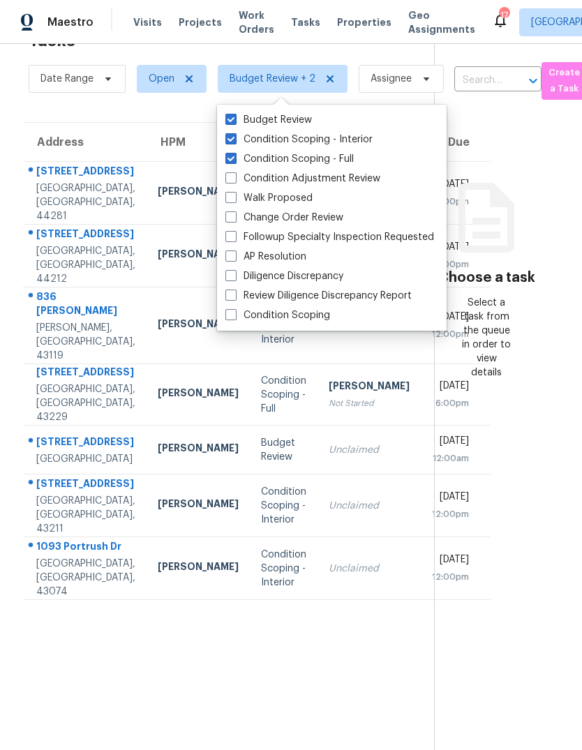
click at [237, 172] on label "Condition Adjustment Review" at bounding box center [302, 179] width 155 height 14
click at [234, 172] on input "Condition Adjustment Review" at bounding box center [229, 176] width 9 height 9
checkbox input "true"
click at [8, 463] on div "Address HPM Type Assignee Due [STREET_ADDRESS][PERSON_NAME] [PERSON_NAME] Condi…" at bounding box center [217, 361] width 433 height 479
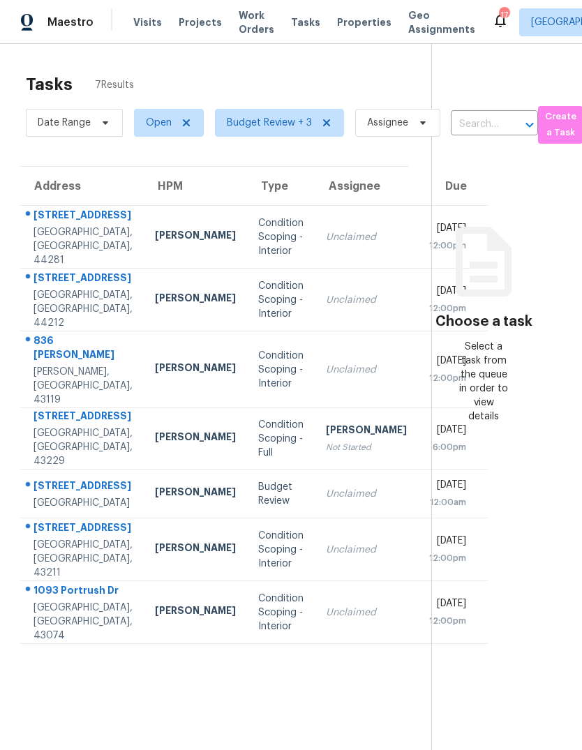
scroll to position [0, 24]
click at [477, 114] on input "text" at bounding box center [475, 125] width 48 height 22
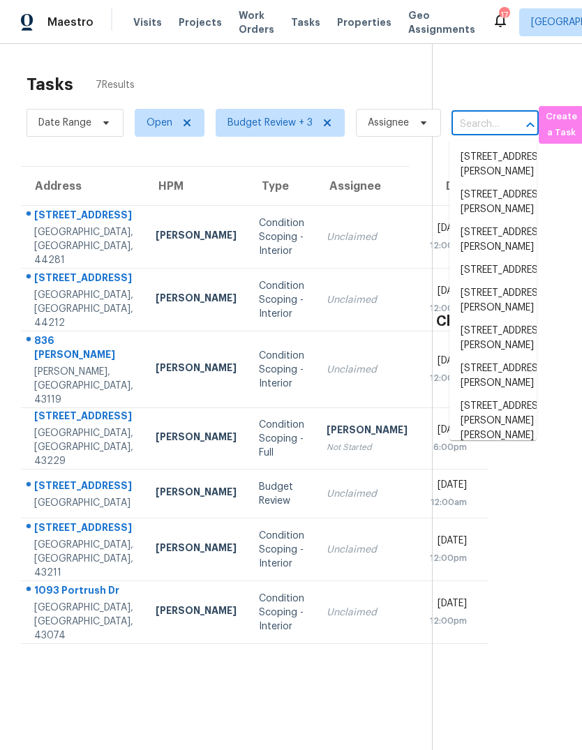
scroll to position [45, 0]
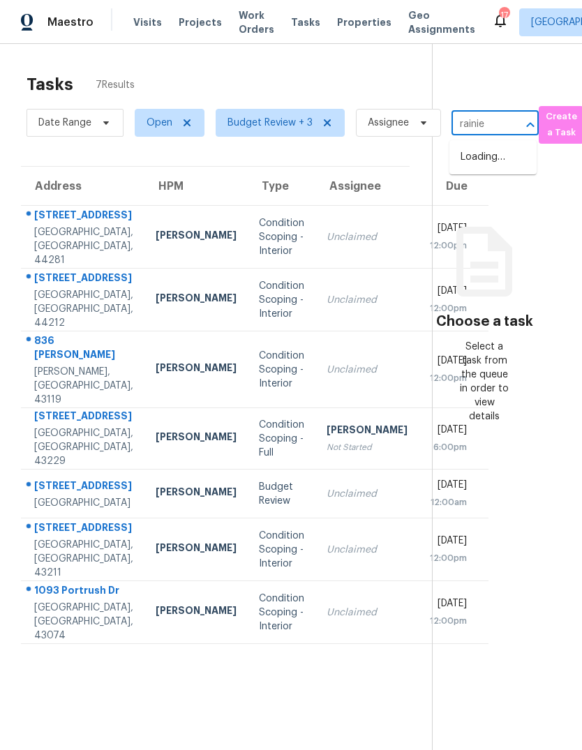
type input "rainier"
click at [491, 146] on li "[STREET_ADDRESS]" at bounding box center [492, 157] width 87 height 23
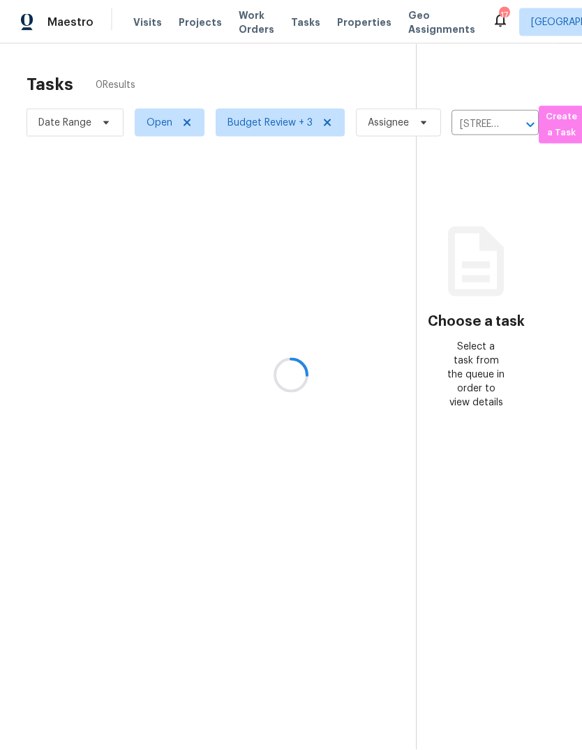
scroll to position [46, 0]
